Goal: Task Accomplishment & Management: Complete application form

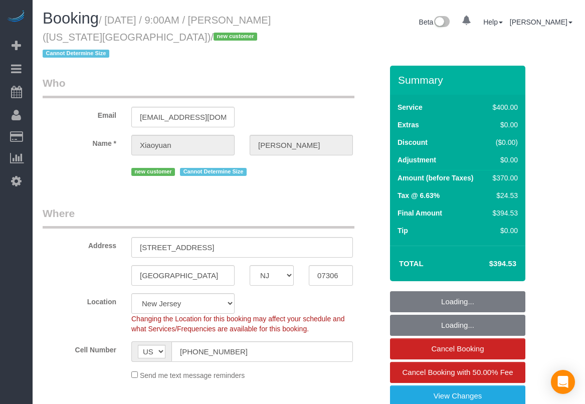
select select "NJ"
select select "spot1"
select select
select select "300"
select select "number:56"
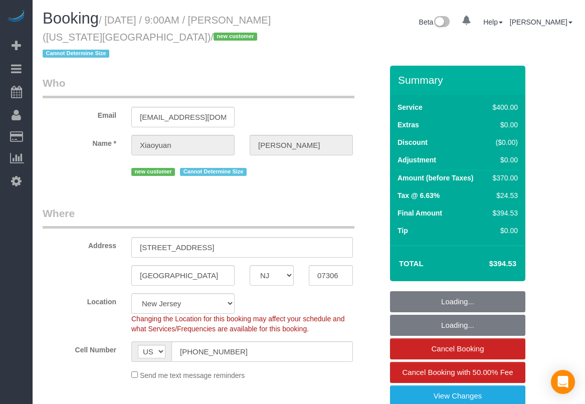
select select "number:76"
select select "number:15"
select select "number:5"
select select "spot26"
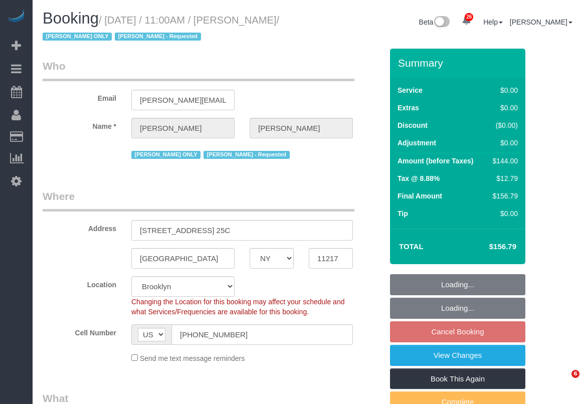
select select "NY"
select select "number:61"
select select "number:77"
select select "number:15"
select select "number:5"
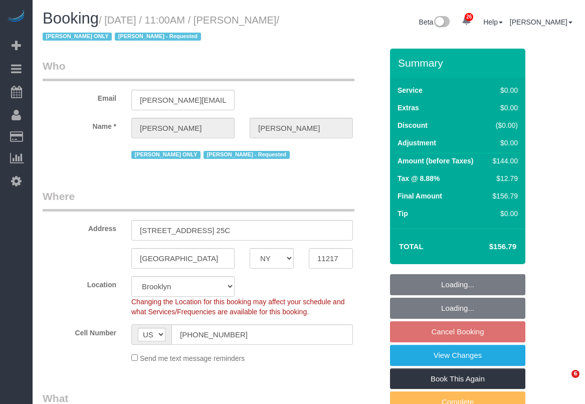
select select "1"
select select "object:1512"
select select "spot4"
select select "NY"
select select "1"
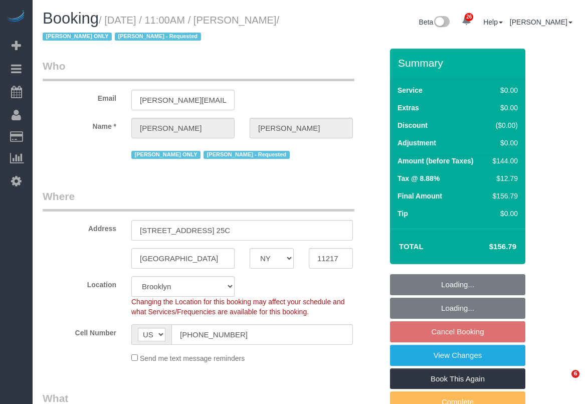
select select "number:61"
select select "number:77"
select select "number:15"
select select "number:5"
select select "spot4"
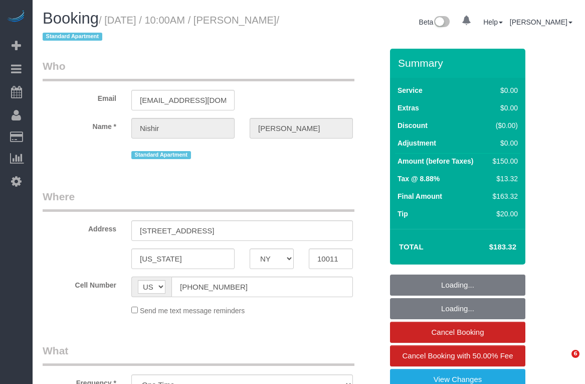
select select "NY"
select select "string:stripe-pm_1NoVuu4VGloSiKo7AmYKPPEK"
select select "spot1"
select select "number:89"
select select "number:90"
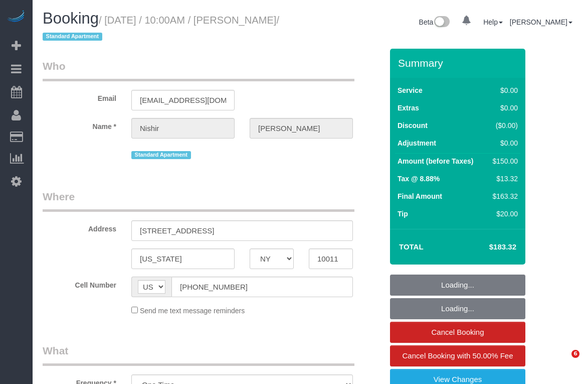
select select "number:15"
select select "number:5"
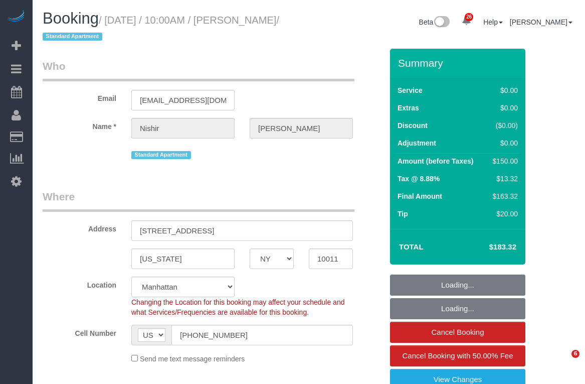
select select "spot44"
select select "object:1511"
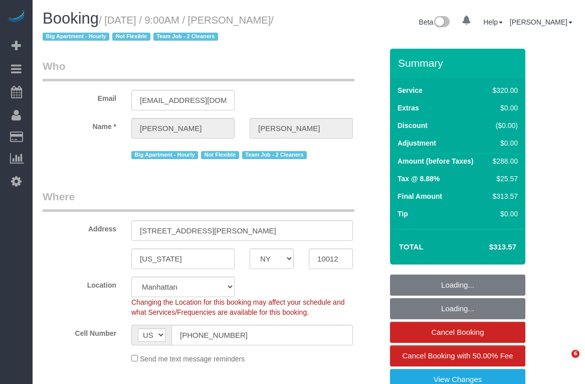
select select "NY"
select select "number:56"
select select "number:69"
select select "number:15"
select select "number:5"
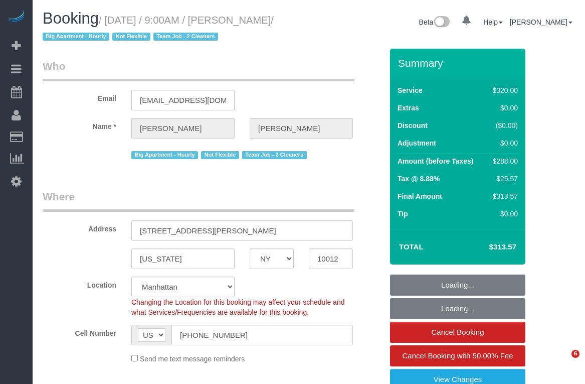
select select "spot1"
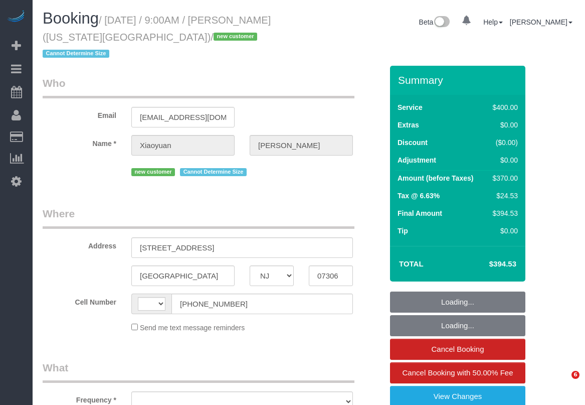
select select "NJ"
select select "string:US"
select select "spot1"
select select "object:828"
select select "string:stripe-pm_1S9qHM4VGloSiKo7BFunjeaY"
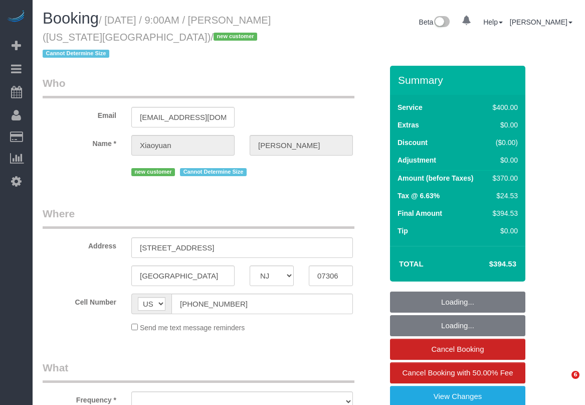
select select "number:56"
select select "number:76"
select select "number:15"
select select "number:5"
select select "300"
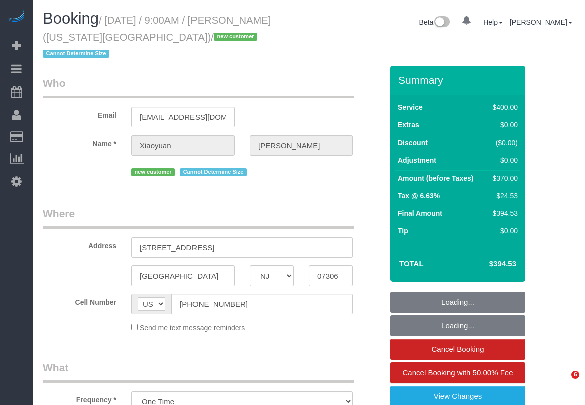
select select "object:1103"
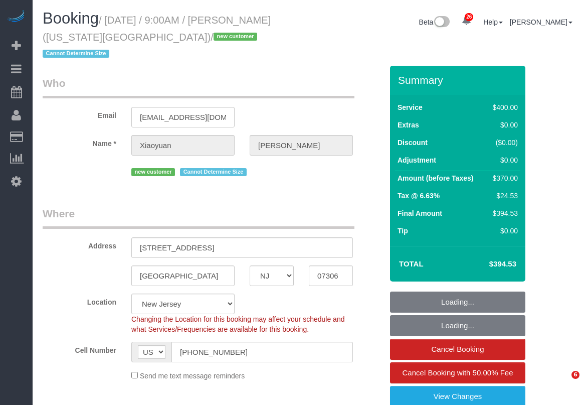
select select "spot26"
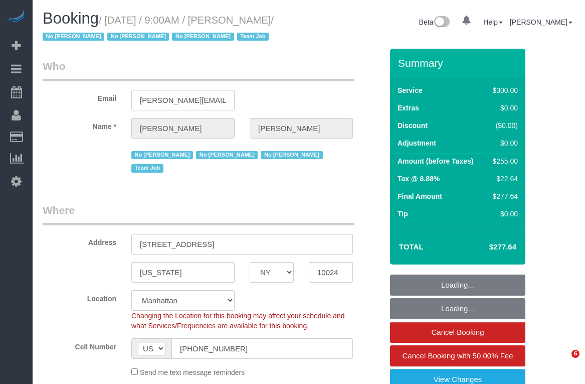
select select "NY"
select select "spot1"
select select "number:89"
select select "number:90"
select select "number:15"
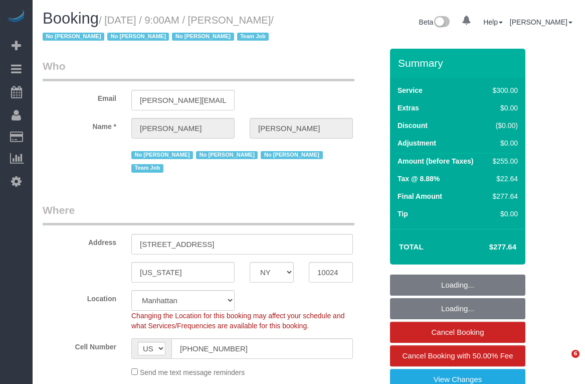
select select "number:5"
select select "number:21"
select select "object:1516"
select select "string:stripe-pm_1K1KNp4VGloSiKo7hinMQhFr"
select select "object:1523"
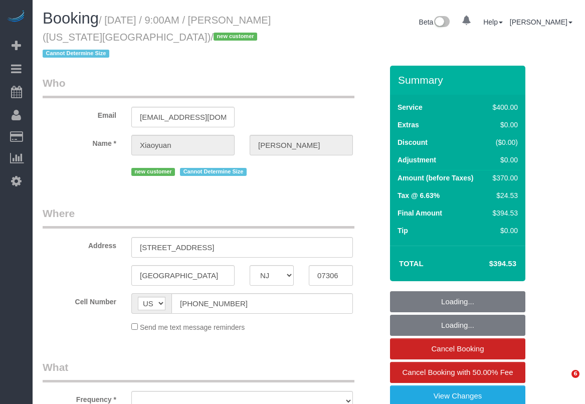
select select "NJ"
select select "string:stripe-pm_1S9qHM4VGloSiKo7BFunjeaY"
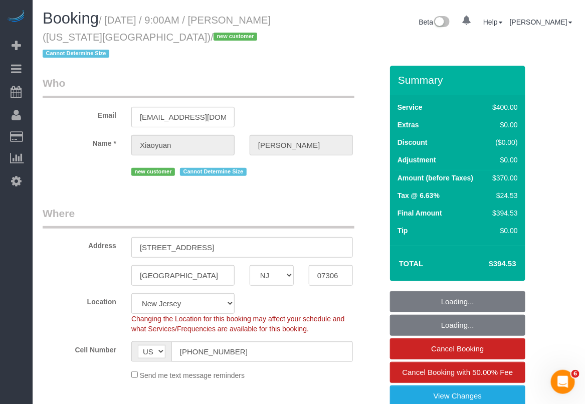
select select "object:970"
select select "number:56"
select select "number:76"
select select "number:15"
select select "number:5"
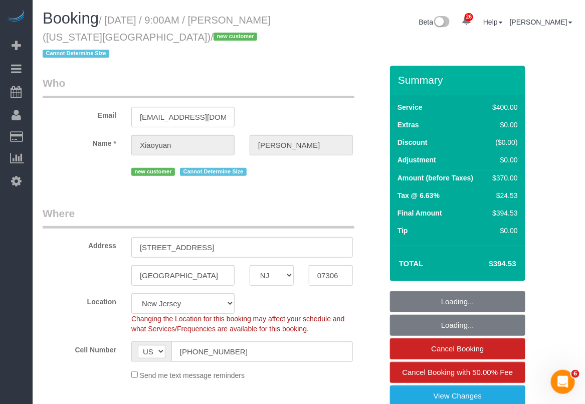
select select "object:1022"
select select "spot1"
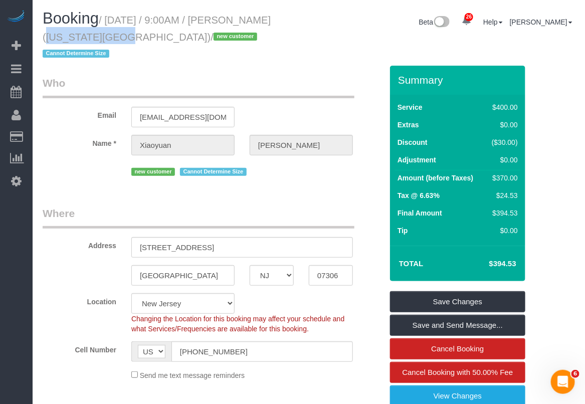
drag, startPoint x: 249, startPoint y: 22, endPoint x: 71, endPoint y: 44, distance: 179.5
click at [71, 44] on h1 "Booking / [DATE] / 9:00AM / [PERSON_NAME] ([US_STATE][GEOGRAPHIC_DATA]) / new c…" at bounding box center [172, 35] width 259 height 51
copy small "[PERSON_NAME]"
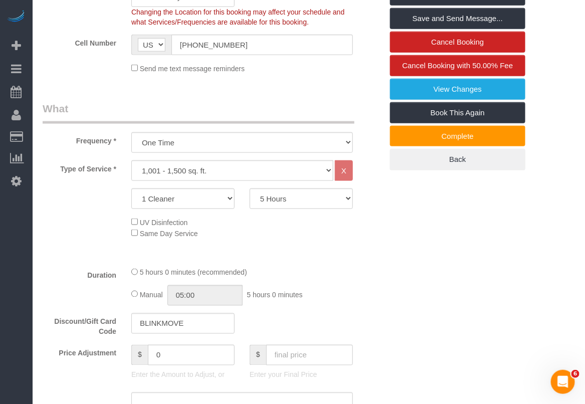
scroll to position [376, 0]
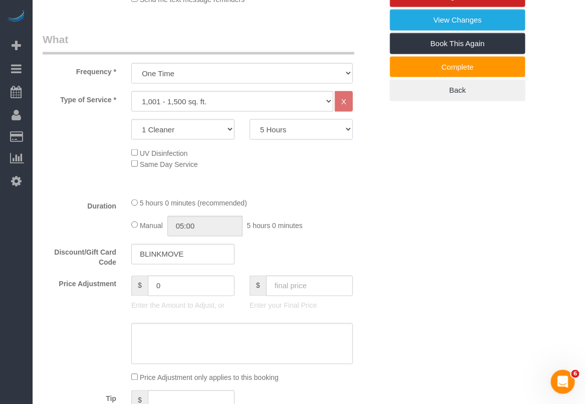
click at [342, 119] on select "2 Hours 2.5 Hours 3 Hours 3.5 Hours 4 Hours 4.5 Hours 5 Hours 5.5 Hours 6 Hours…" at bounding box center [301, 129] width 103 height 21
select select "240"
click at [250, 119] on select "2 Hours 2.5 Hours 3 Hours 3.5 Hours 4 Hours 4.5 Hours 5 Hours 5.5 Hours 6 Hours…" at bounding box center [301, 129] width 103 height 21
click at [269, 178] on fieldset "What Frequency * One Time Weekly (20% Off) - 20.00% Every 2 Weeks (15% Off) - 1…" at bounding box center [213, 240] width 340 height 416
type input "04:00"
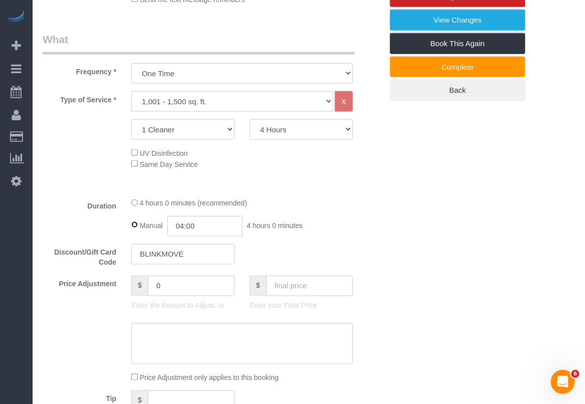
select select "spot26"
click at [301, 198] on div "4 hours 0 minutes (recommended)" at bounding box center [242, 203] width 222 height 11
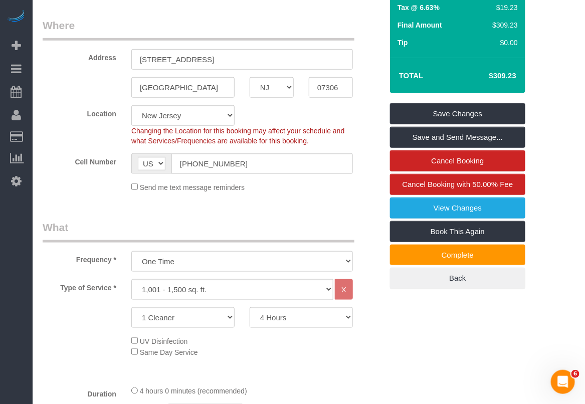
scroll to position [125, 0]
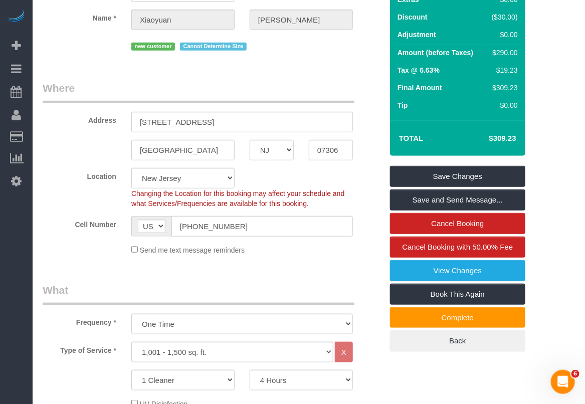
click at [466, 166] on link "Save Changes" at bounding box center [457, 176] width 135 height 21
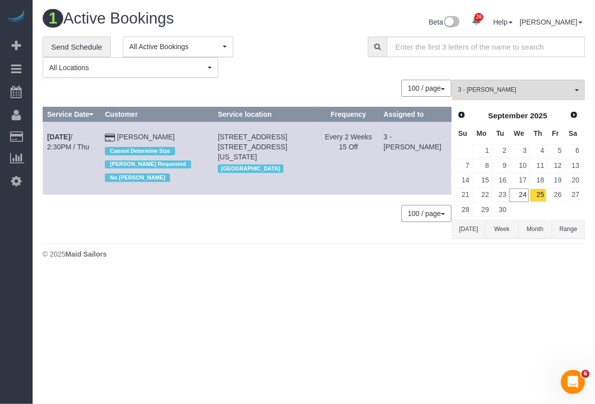
click at [412, 359] on body "26 Beta Your Notifications You have 0 alerts × You have 6 to charge for [DATE] …" at bounding box center [297, 202] width 595 height 404
click at [247, 259] on div "© 2025 Maid Sailors" at bounding box center [314, 254] width 542 height 10
click at [583, 71] on div "**********" at bounding box center [313, 58] width 557 height 42
click at [585, 61] on div "**********" at bounding box center [313, 58] width 557 height 42
